Goal: Check status: Check status

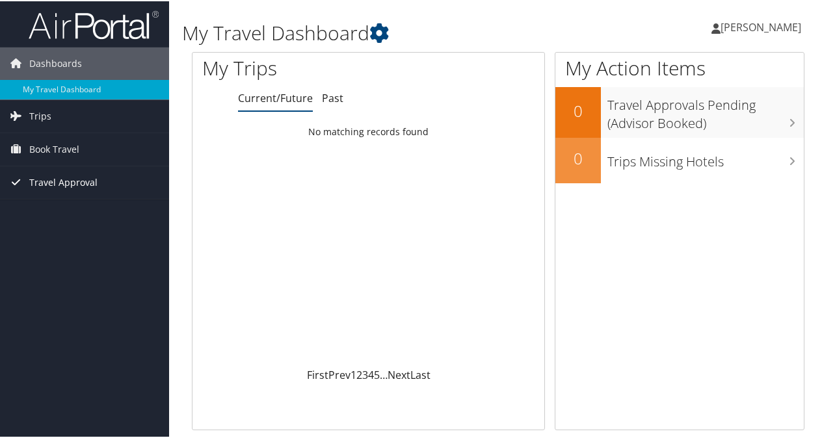
click at [85, 184] on span "Travel Approval" at bounding box center [63, 181] width 68 height 33
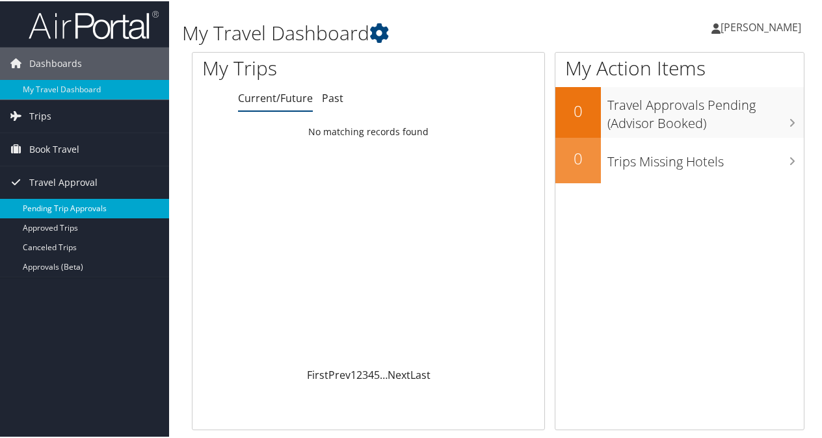
click at [82, 202] on link "Pending Trip Approvals" at bounding box center [84, 208] width 169 height 20
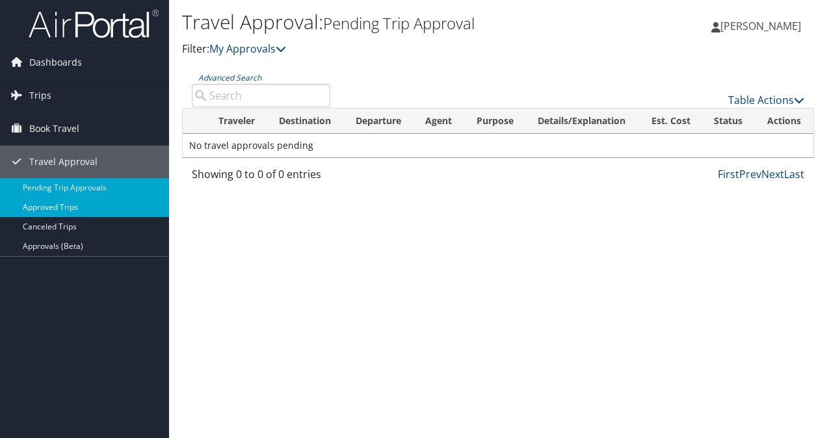
click at [70, 204] on link "Approved Trips" at bounding box center [84, 208] width 169 height 20
